Goal: Task Accomplishment & Management: Complete application form

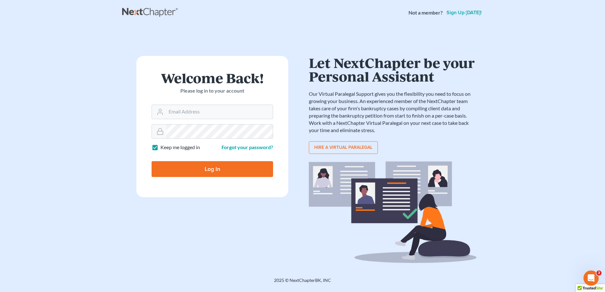
type input "[PERSON_NAME][EMAIL_ADDRESS][DOMAIN_NAME]"
click at [188, 167] on input "Log In" at bounding box center [213, 169] width 122 height 16
type input "Thinking..."
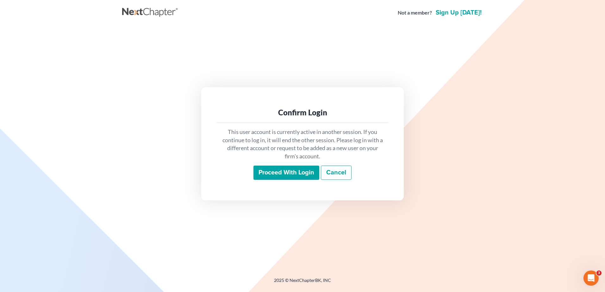
click at [301, 174] on input "Proceed with login" at bounding box center [287, 173] width 66 height 15
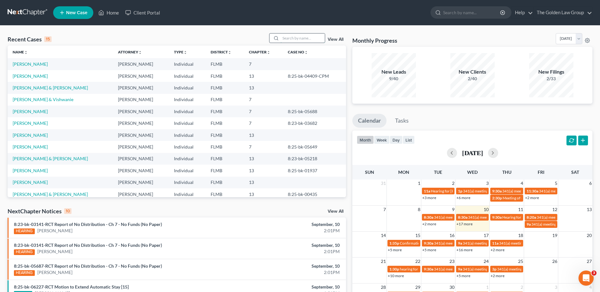
click at [303, 37] on input "search" at bounding box center [303, 38] width 44 height 9
type input "chacon"
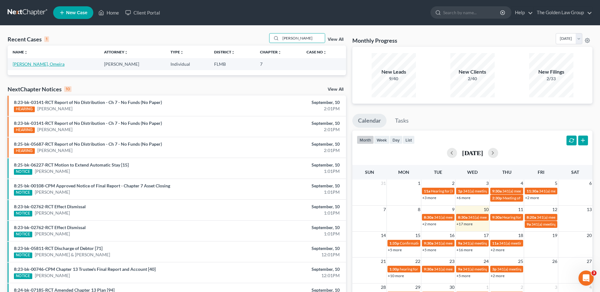
click at [34, 65] on link "Chacon, Omeira" at bounding box center [39, 63] width 52 height 5
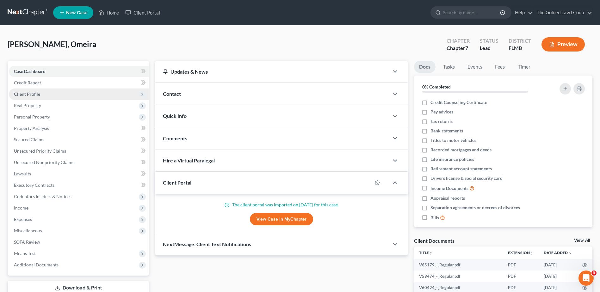
click at [40, 93] on span "Client Profile" at bounding box center [79, 94] width 140 height 11
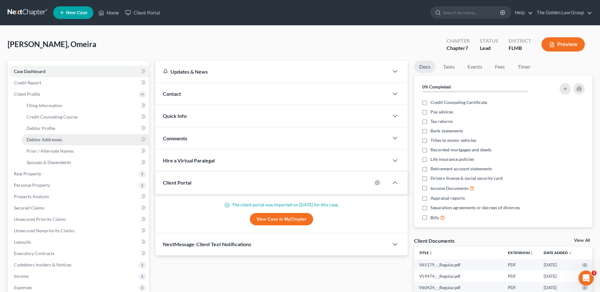
click at [50, 138] on span "Debtor Addresses" at bounding box center [44, 139] width 35 height 5
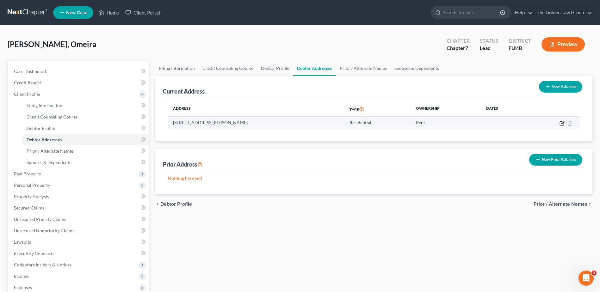
click at [562, 121] on icon "button" at bounding box center [562, 123] width 5 height 5
select select "9"
select select "0"
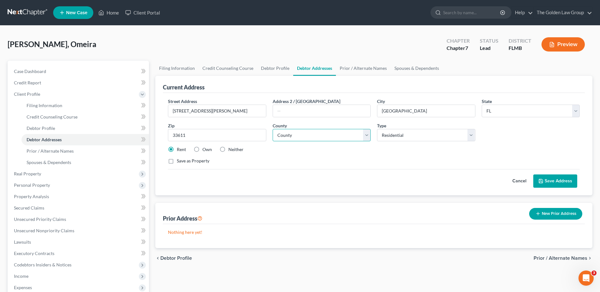
click at [305, 135] on select "County Alachua County Baker County Bay County Bradford County Brevard County Br…" at bounding box center [322, 135] width 98 height 13
select select "27"
click at [273, 129] on select "County Alachua County Baker County Bay County Bradford County Brevard County Br…" at bounding box center [322, 135] width 98 height 13
click at [310, 116] on input "text" at bounding box center [321, 111] width 97 height 12
type input "Unit 514"
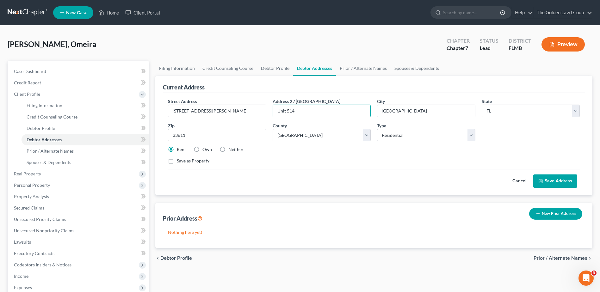
click at [548, 181] on button "Save Address" at bounding box center [556, 181] width 44 height 13
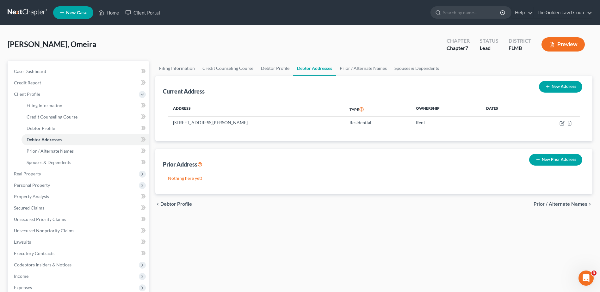
click at [358, 229] on div "Filing Information Credit Counseling Course Debtor Profile Debtor Addresses Pri…" at bounding box center [374, 221] width 444 height 320
click at [38, 105] on span "Filing Information" at bounding box center [45, 105] width 36 height 5
select select "1"
select select "0"
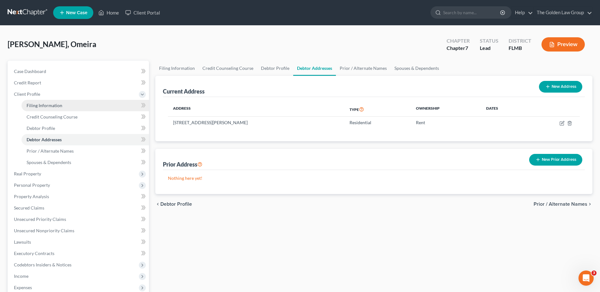
select select "9"
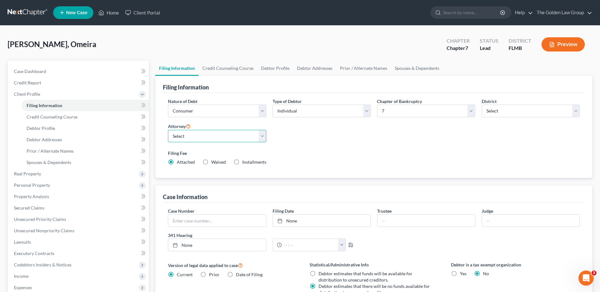
click at [181, 136] on select "Select G. Donald Golden - FLMB G. Donald Golden - FLNB Eric Barksdale - FLMB Er…" at bounding box center [217, 136] width 98 height 13
select select "2"
click at [168, 130] on select "Select G. Donald Golden - FLMB G. Donald Golden - FLNB Eric Barksdale - FLMB Er…" at bounding box center [217, 136] width 98 height 13
click at [308, 144] on div "Nature of Debt Select Business Consumer Other Nature of Business Select Clearin…" at bounding box center [374, 134] width 418 height 73
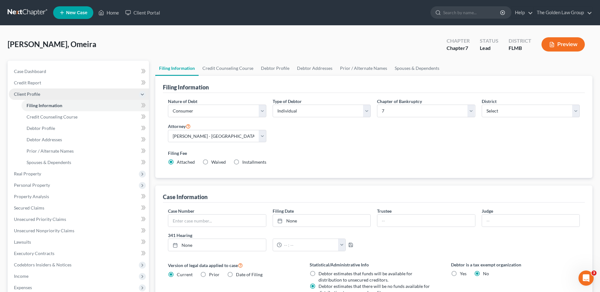
click at [32, 91] on span "Client Profile" at bounding box center [79, 94] width 140 height 11
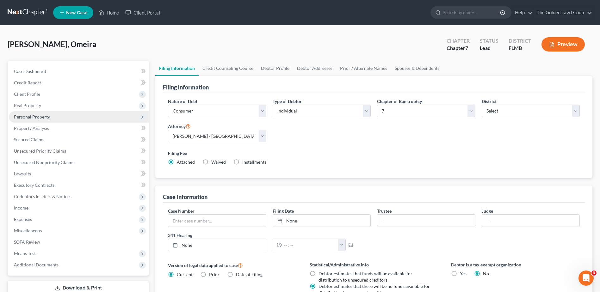
click at [39, 117] on span "Personal Property" at bounding box center [32, 116] width 36 height 5
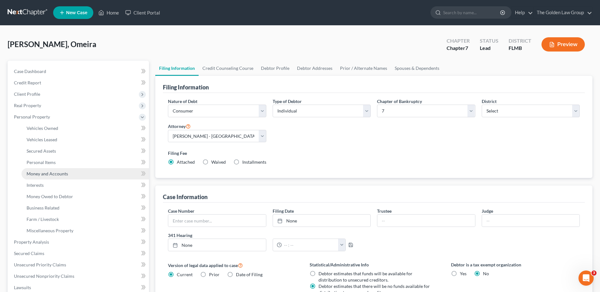
drag, startPoint x: 55, startPoint y: 172, endPoint x: 63, endPoint y: 169, distance: 8.5
click at [55, 172] on span "Money and Accounts" at bounding box center [47, 173] width 41 height 5
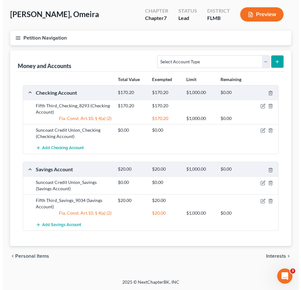
scroll to position [30, 0]
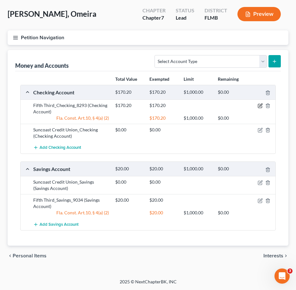
click at [261, 105] on icon "button" at bounding box center [260, 105] width 3 height 3
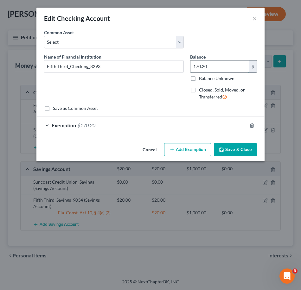
click at [205, 67] on input "170.20" at bounding box center [219, 66] width 59 height 12
type input "42.99"
click at [231, 128] on div "Exemption $170.20" at bounding box center [141, 125] width 210 height 17
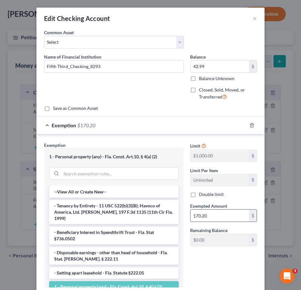
click at [205, 217] on input "170.20" at bounding box center [219, 216] width 59 height 12
type input "42.99"
click at [208, 270] on div "Limit $1,000.00 $ Limit Per Item Unlimited $ Double limit Exempted Amount * 42.…" at bounding box center [223, 217] width 73 height 151
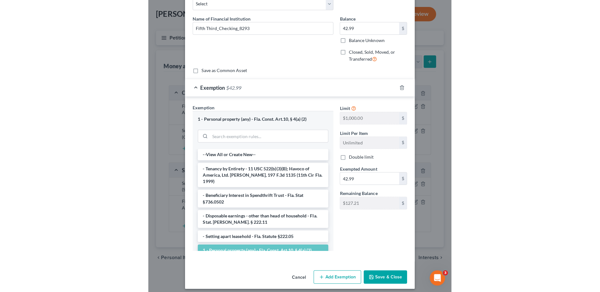
scroll to position [43, 0]
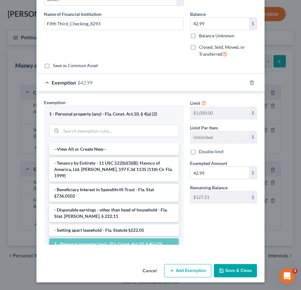
click at [234, 269] on button "Save & Close" at bounding box center [235, 270] width 43 height 13
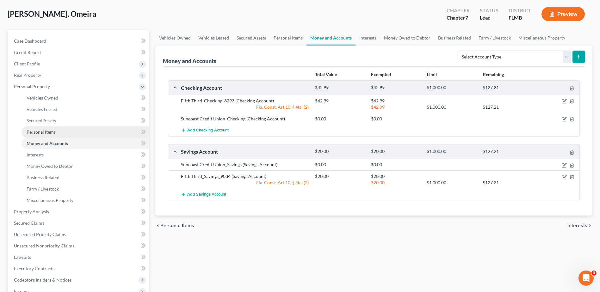
click at [44, 134] on span "Personal Items" at bounding box center [41, 131] width 29 height 5
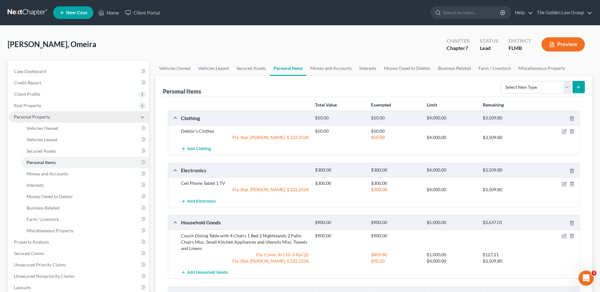
click at [32, 118] on span "Personal Property" at bounding box center [32, 116] width 36 height 5
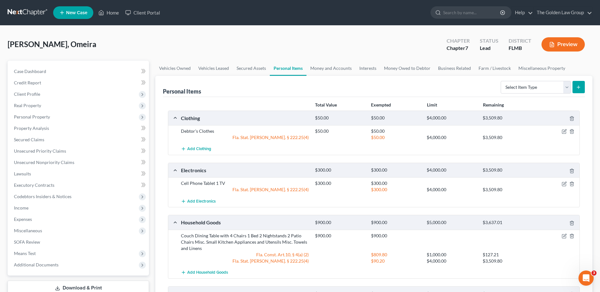
click at [148, 49] on div "Chacon, Omeira Upgraded Chapter Chapter 7 Status Lead District FLMB Preview" at bounding box center [300, 47] width 585 height 28
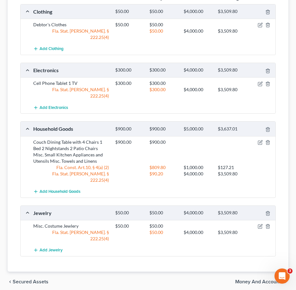
scroll to position [112, 0]
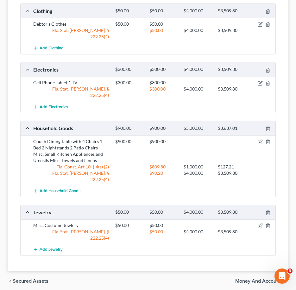
click at [257, 279] on span "Money and Accounts" at bounding box center [259, 281] width 48 height 5
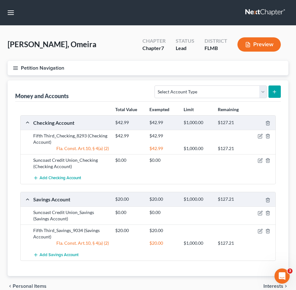
click at [269, 285] on span "Interests" at bounding box center [273, 286] width 20 height 5
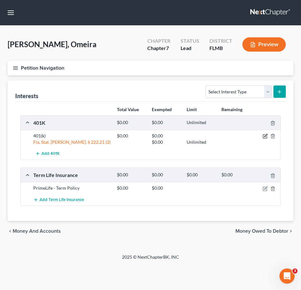
click at [266, 135] on icon "button" at bounding box center [264, 136] width 5 height 5
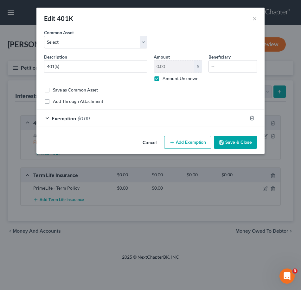
click at [162, 79] on label "Amount Unknown" at bounding box center [180, 78] width 36 height 6
click at [165, 79] on input "Amount Unknown" at bounding box center [167, 77] width 4 height 4
checkbox input "false"
click at [172, 67] on input "0.00" at bounding box center [174, 66] width 40 height 12
click at [181, 67] on input "0.00" at bounding box center [174, 66] width 40 height 12
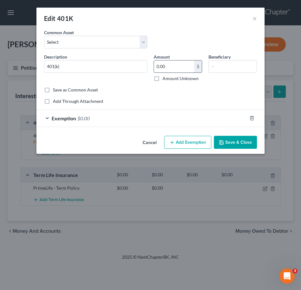
drag, startPoint x: 181, startPoint y: 67, endPoint x: 154, endPoint y: 66, distance: 27.9
click at [154, 66] on div "0.00 $" at bounding box center [178, 66] width 48 height 13
type input "920.23"
click at [135, 118] on div "Exemption $0.00" at bounding box center [141, 118] width 210 height 17
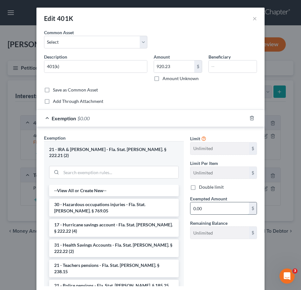
click at [208, 206] on input "0.00" at bounding box center [219, 208] width 59 height 12
type input "920.23"
click at [220, 246] on div "Limit Unlimited $ Limit Per Item Unlimited $ Double limit Exempted Amount * 920…" at bounding box center [223, 213] width 73 height 157
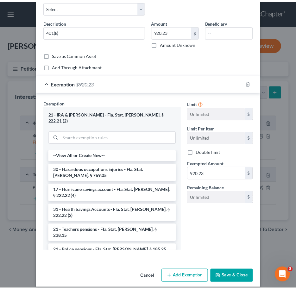
scroll to position [35, 0]
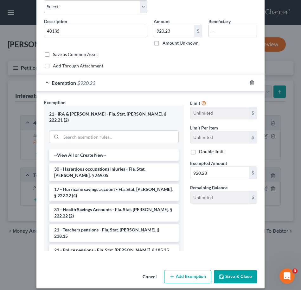
click at [232, 270] on button "Save & Close" at bounding box center [235, 276] width 43 height 13
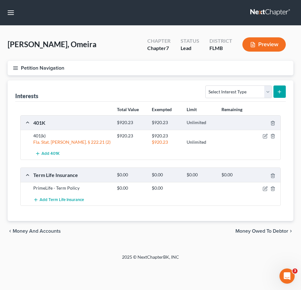
click at [137, 38] on div "Chacon, Omeira Upgraded Chapter Chapter 7 Status Lead District FLMB Preview" at bounding box center [151, 47] width 286 height 28
click at [273, 231] on span "Money Owed to Debtor" at bounding box center [261, 231] width 53 height 5
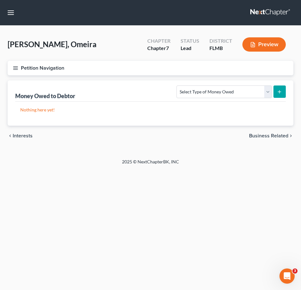
click at [268, 137] on span "Business Related" at bounding box center [268, 135] width 39 height 5
click at [46, 134] on span "Money Owed to Debtor" at bounding box center [39, 135] width 53 height 5
click at [30, 136] on span "Interests" at bounding box center [23, 135] width 20 height 5
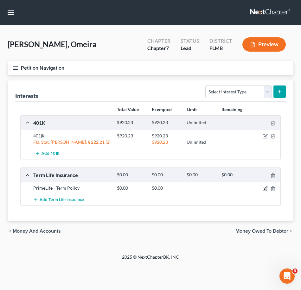
click at [265, 190] on icon "button" at bounding box center [264, 188] width 5 height 5
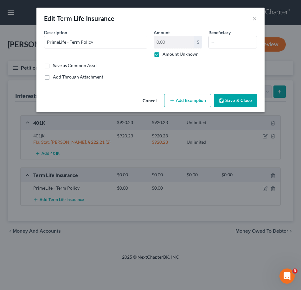
click at [162, 54] on label "Amount Unknown" at bounding box center [180, 54] width 36 height 6
click at [165, 54] on input "Amount Unknown" at bounding box center [167, 53] width 4 height 4
checkbox input "false"
click at [172, 42] on input "0.00" at bounding box center [174, 42] width 40 height 12
click at [230, 103] on button "Save & Close" at bounding box center [235, 100] width 43 height 13
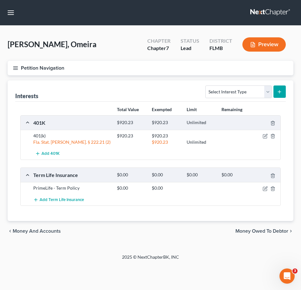
click at [242, 232] on span "Money Owed to Debtor" at bounding box center [261, 231] width 53 height 5
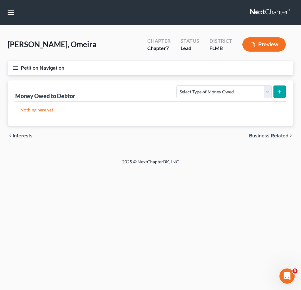
click at [264, 136] on span "Business Related" at bounding box center [268, 135] width 39 height 5
click at [14, 68] on icon "button" at bounding box center [16, 68] width 6 height 6
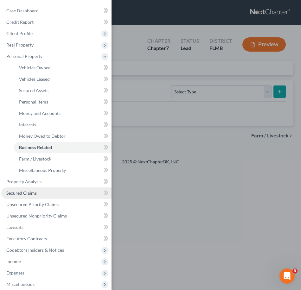
click at [32, 193] on span "Secured Claims" at bounding box center [21, 192] width 30 height 5
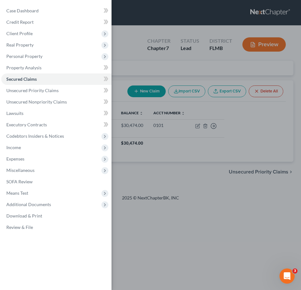
click at [214, 221] on div "Case Dashboard Payments Invoices Payments Payments Credit Report Client Profile" at bounding box center [150, 145] width 301 height 290
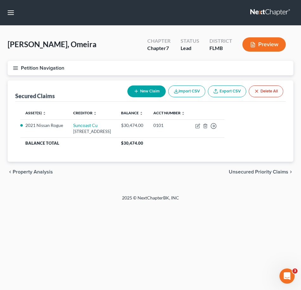
click at [16, 67] on icon "button" at bounding box center [16, 68] width 6 height 6
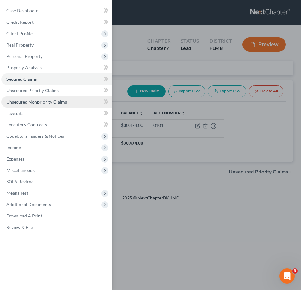
click at [32, 104] on span "Unsecured Nonpriority Claims" at bounding box center [36, 101] width 60 height 5
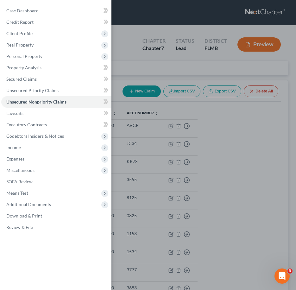
click at [131, 35] on div "Case Dashboard Payments Invoices Payments Payments Credit Report Client Profile" at bounding box center [148, 145] width 296 height 290
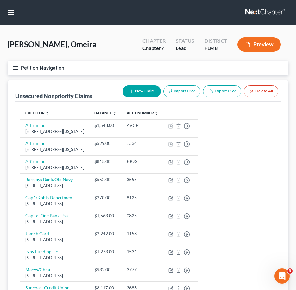
click at [142, 93] on button "New Claim" at bounding box center [142, 91] width 38 height 12
select select "0"
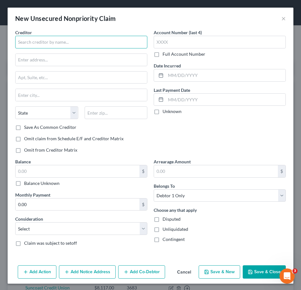
click at [42, 40] on input "text" at bounding box center [81, 42] width 132 height 13
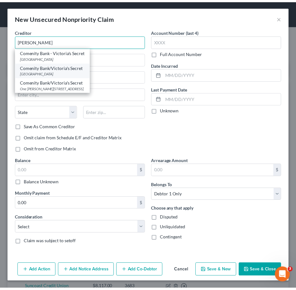
scroll to position [1, 0]
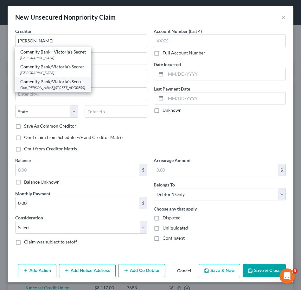
click at [68, 86] on div "One Righter Parkway Suite 100, Wilmington, DE 19803" at bounding box center [53, 87] width 66 height 5
type input "Comenity Bank/Victoria's Secret"
type input "One Righter Parkway"
type input "Suite 100"
type input "Wilmington"
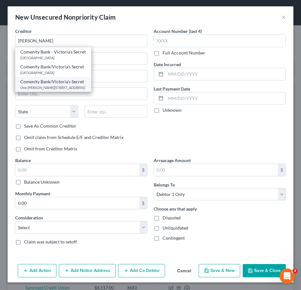
select select "7"
type input "19803"
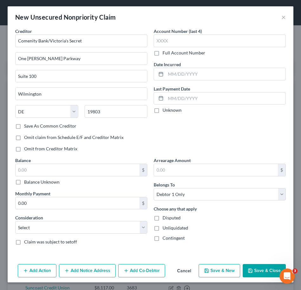
click at [52, 181] on label "Balance Unknown" at bounding box center [41, 182] width 35 height 6
click at [31, 181] on input "Balance Unknown" at bounding box center [29, 181] width 4 height 4
checkbox input "true"
type input "0.00"
click at [256, 269] on button "Save & Close" at bounding box center [263, 270] width 43 height 13
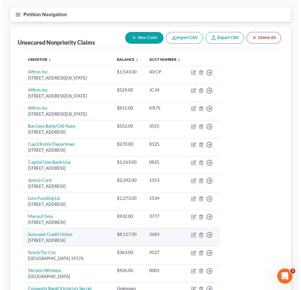
scroll to position [132, 0]
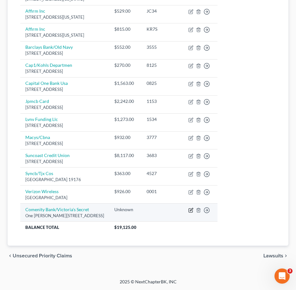
click at [193, 210] on icon "button" at bounding box center [191, 209] width 3 height 3
select select "7"
select select "0"
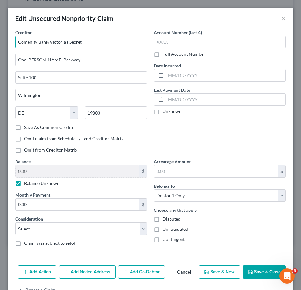
drag, startPoint x: 86, startPoint y: 46, endPoint x: 12, endPoint y: 37, distance: 74.6
click at [12, 37] on div "Creditor * Comenity Bank/Victoria's Secret One Righter Parkway Suite 100 Wilmin…" at bounding box center [151, 146] width 286 height 234
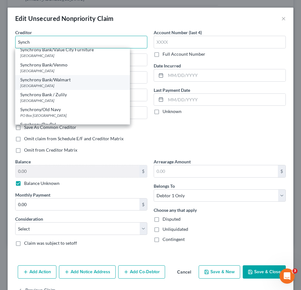
scroll to position [547, 0]
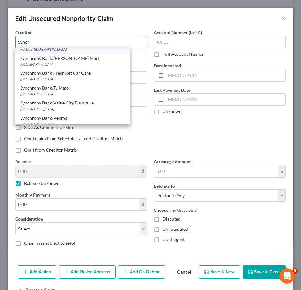
drag, startPoint x: 41, startPoint y: 41, endPoint x: 74, endPoint y: 48, distance: 33.8
click at [17, 38] on input "Synch" at bounding box center [81, 42] width 132 height 13
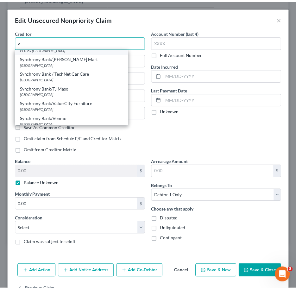
scroll to position [0, 0]
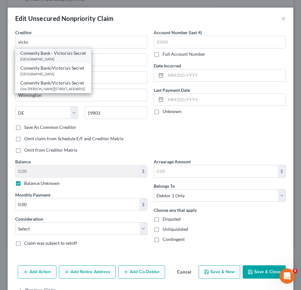
click at [69, 58] on div "PO Box 182273, Columbus, OH 43218" at bounding box center [53, 58] width 66 height 5
type input "Comenity Bank - Victoria's Secret"
type input "PO Box 182273"
type input "Columbus"
select select "36"
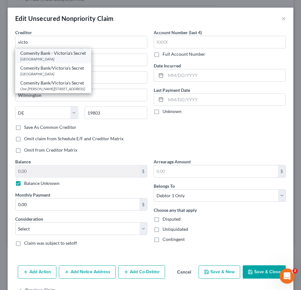
type input "43218"
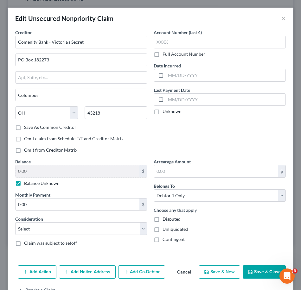
click at [259, 273] on button "Save & Close" at bounding box center [263, 271] width 43 height 13
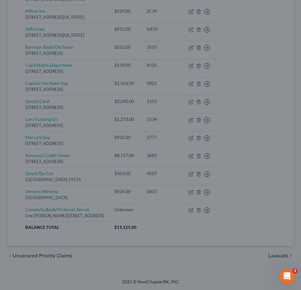
type input "0"
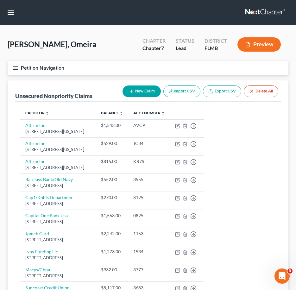
click at [129, 101] on div "Unsecured Nonpriority Claims New Claim Import CSV Export CSV Delete All" at bounding box center [148, 90] width 266 height 21
click at [129, 93] on icon "button" at bounding box center [131, 91] width 5 height 5
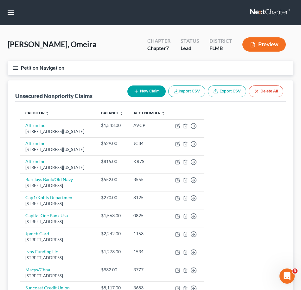
select select "0"
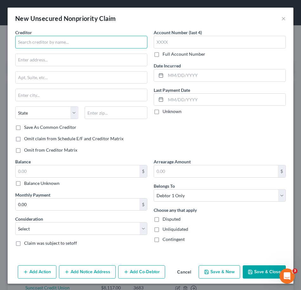
click at [46, 46] on input "text" at bounding box center [81, 42] width 132 height 13
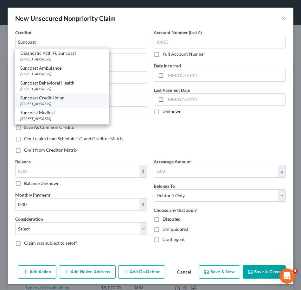
click at [59, 98] on div "Suncoast Credit Union" at bounding box center [62, 98] width 84 height 6
type input "Suncoast Credit Union"
type input "3300 N Armenia Ave, Tampa"
type input "Tampa"
select select "9"
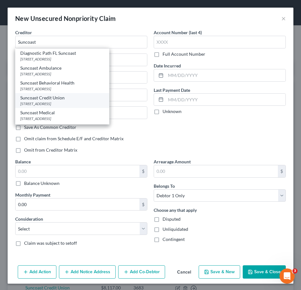
type input "33607"
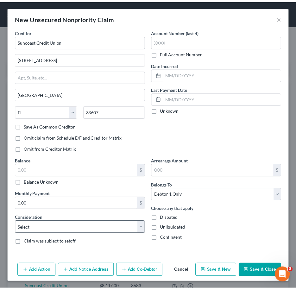
scroll to position [1, 0]
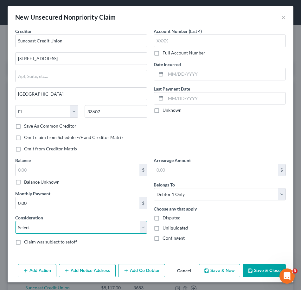
click at [75, 224] on select "Select Cable / Satellite Services Collection Agency Credit Card Debt Debt Couns…" at bounding box center [81, 227] width 132 height 13
click at [141, 228] on select "Select Cable / Satellite Services Collection Agency Credit Card Debt Debt Couns…" at bounding box center [81, 227] width 132 height 13
select select "15"
click at [15, 221] on select "Select Cable / Satellite Services Collection Agency Credit Card Debt Debt Couns…" at bounding box center [81, 227] width 132 height 13
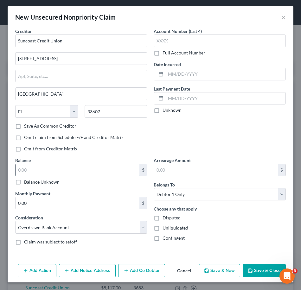
click at [89, 172] on input "text" at bounding box center [78, 170] width 124 height 12
type input "700.00"
click at [252, 270] on button "Save & Close" at bounding box center [263, 270] width 43 height 13
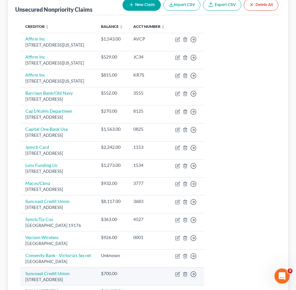
scroll to position [127, 0]
